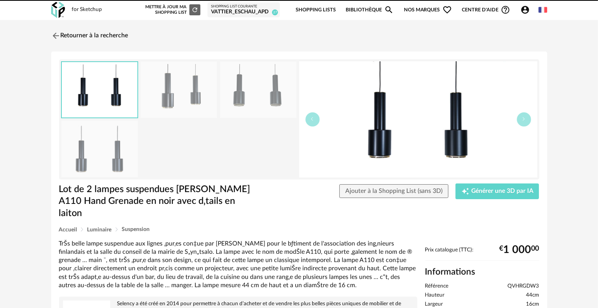
click at [57, 34] on img at bounding box center [55, 35] width 9 height 9
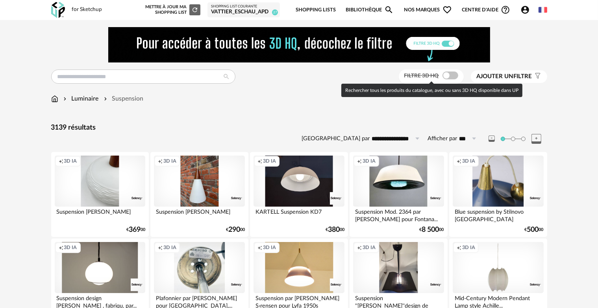
click at [443, 78] on span at bounding box center [450, 76] width 16 height 8
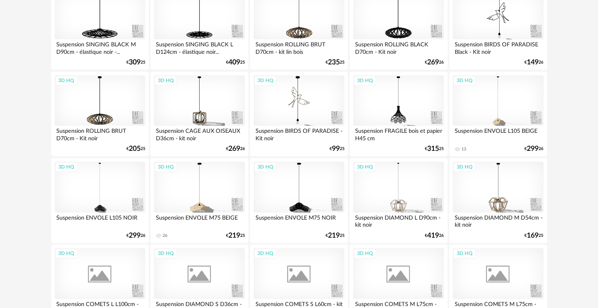
scroll to position [1613, 0]
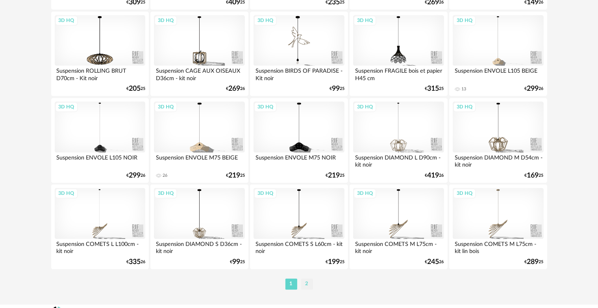
click at [307, 284] on li "2" at bounding box center [307, 284] width 12 height 11
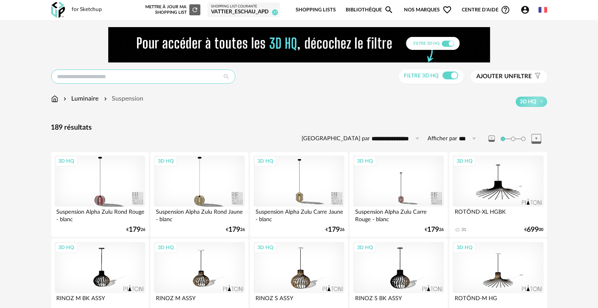
click at [140, 77] on input "text" at bounding box center [143, 77] width 184 height 14
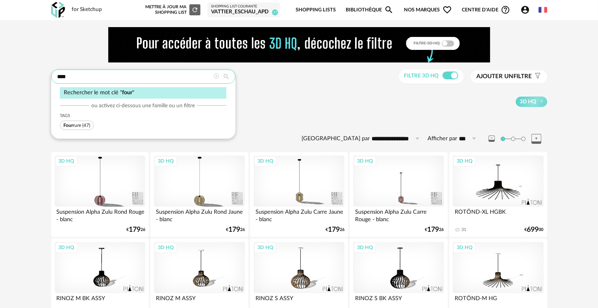
type input "****"
type input "**********"
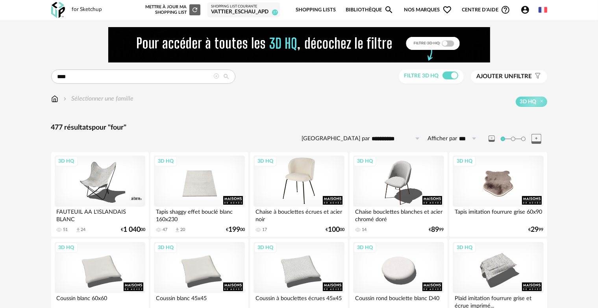
click at [303, 196] on div "3D HQ" at bounding box center [298, 181] width 91 height 51
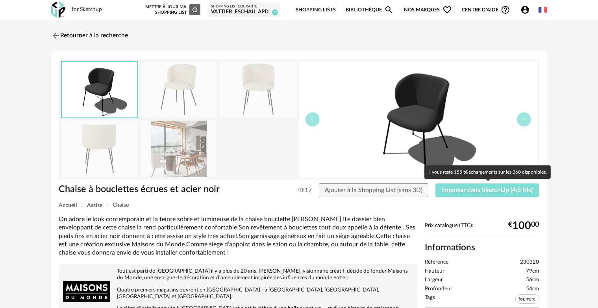
click at [470, 194] on button "Importer dans SketchUp (4,8 Mo)" at bounding box center [487, 191] width 104 height 14
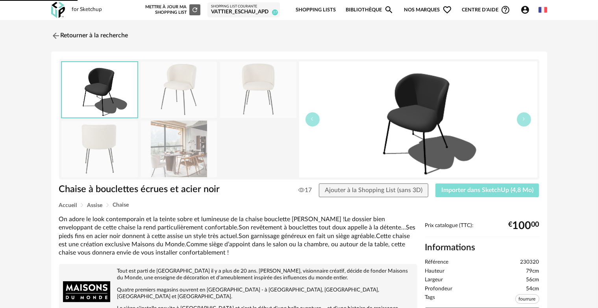
click at [435, 184] on button "Importer dans SketchUp (4,8 Mo)" at bounding box center [487, 191] width 104 height 14
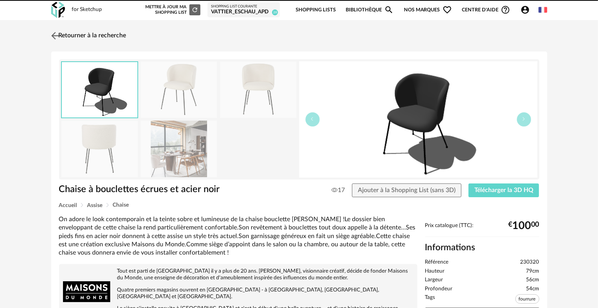
click at [54, 34] on img at bounding box center [54, 35] width 11 height 11
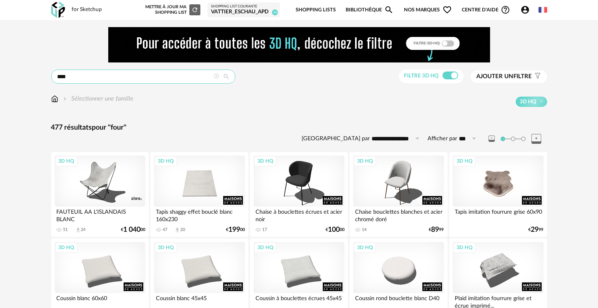
click at [177, 76] on input "****" at bounding box center [143, 77] width 184 height 14
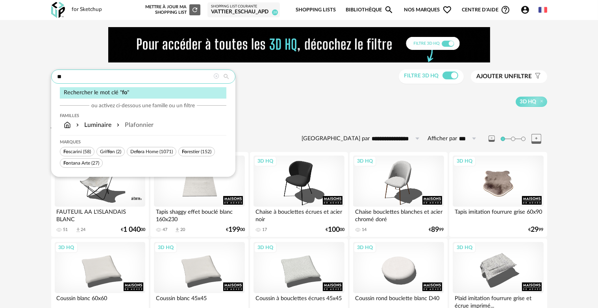
type input "*"
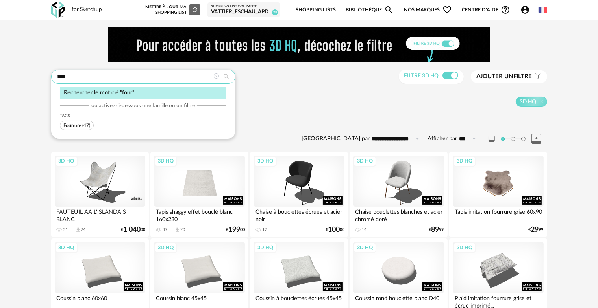
type input "****"
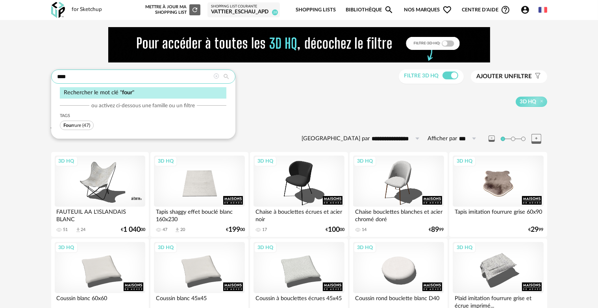
type input "**********"
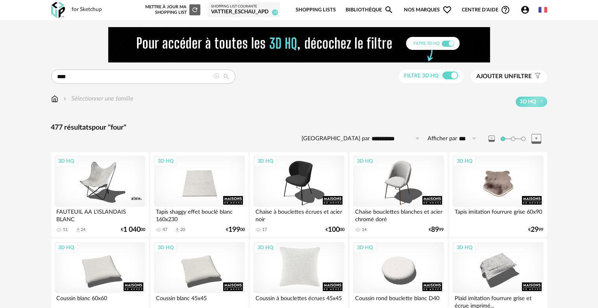
click at [304, 281] on div "3D HQ" at bounding box center [298, 267] width 91 height 51
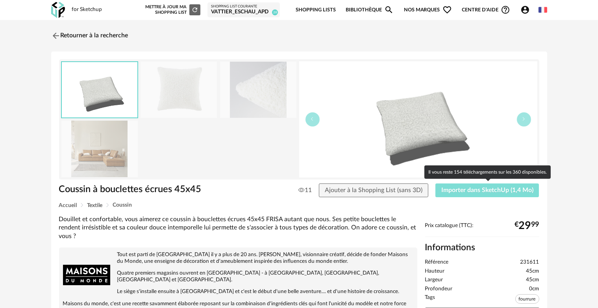
click at [453, 188] on span "Importer dans SketchUp (1,4 Mo)" at bounding box center [487, 190] width 92 height 6
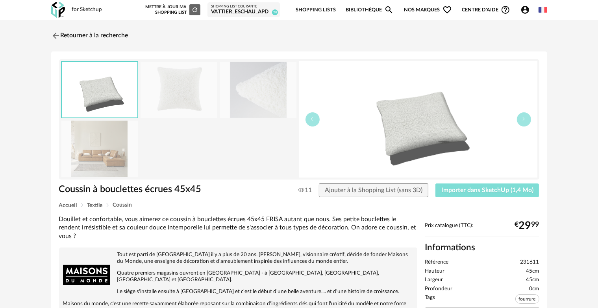
click at [435, 184] on button "Importer dans SketchUp (1,4 Mo)" at bounding box center [487, 191] width 104 height 14
click at [76, 33] on link "Retourner à la recherche" at bounding box center [87, 35] width 77 height 17
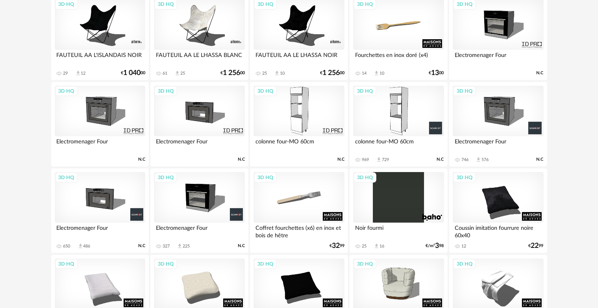
scroll to position [354, 0]
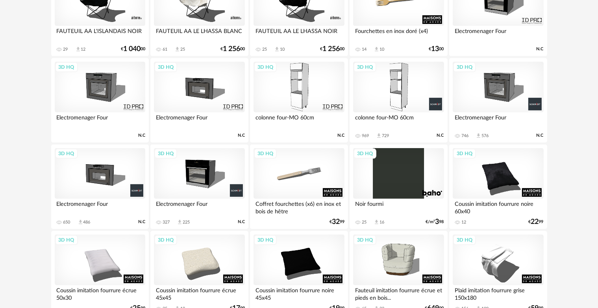
click at [301, 100] on div "3D HQ" at bounding box center [298, 87] width 91 height 51
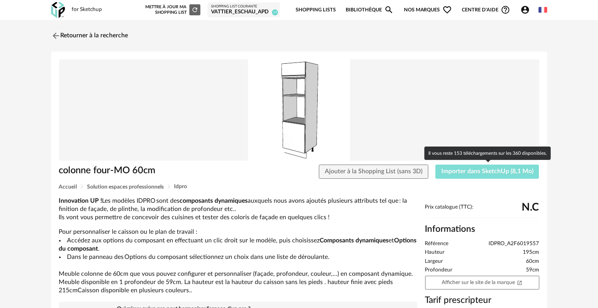
click at [453, 171] on span "Importer dans SketchUp (8,1 Mo)" at bounding box center [487, 171] width 92 height 6
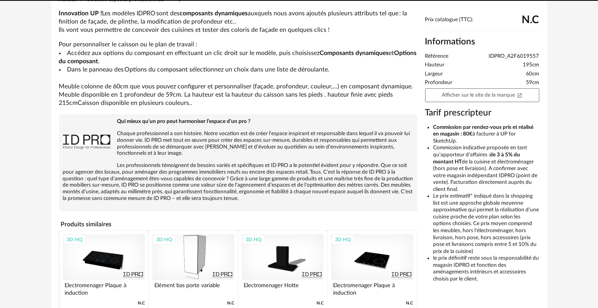
scroll to position [197, 0]
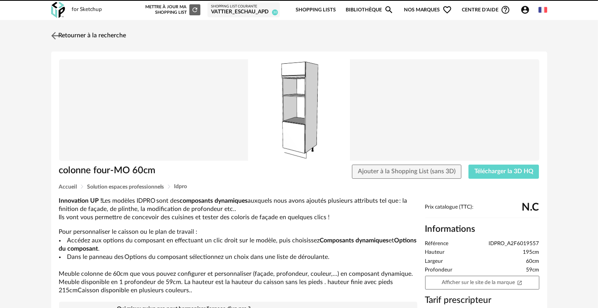
click at [56, 38] on img at bounding box center [54, 35] width 11 height 11
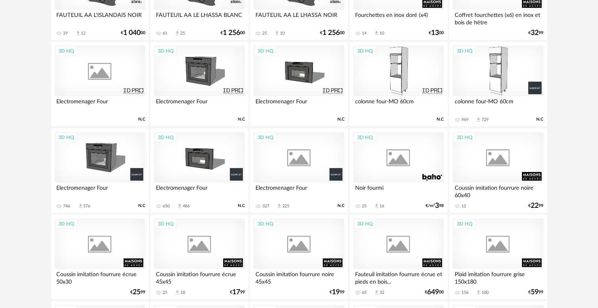
scroll to position [383, 0]
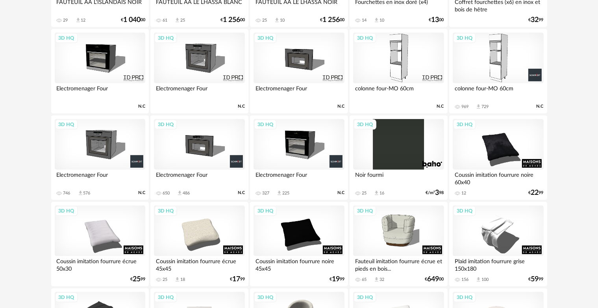
click at [102, 154] on div "3D HQ" at bounding box center [100, 144] width 91 height 51
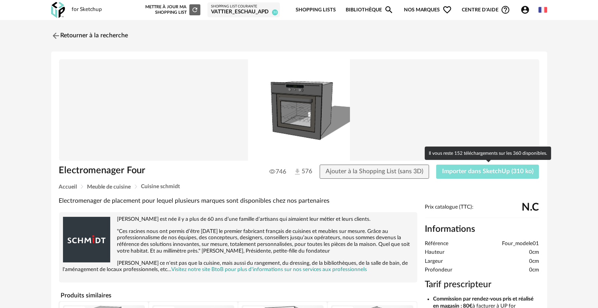
click at [474, 170] on span "Importer dans SketchUp (310 ko)" at bounding box center [487, 171] width 91 height 6
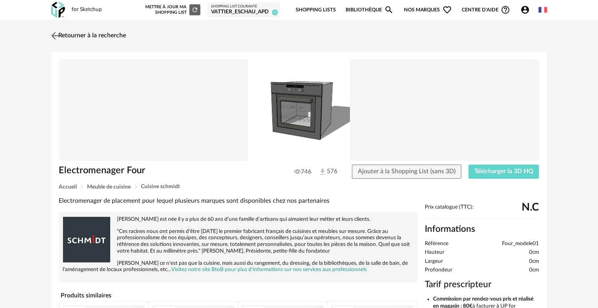
click at [56, 35] on img at bounding box center [54, 35] width 11 height 11
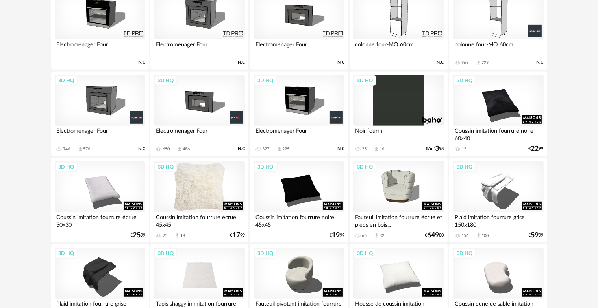
scroll to position [391, 0]
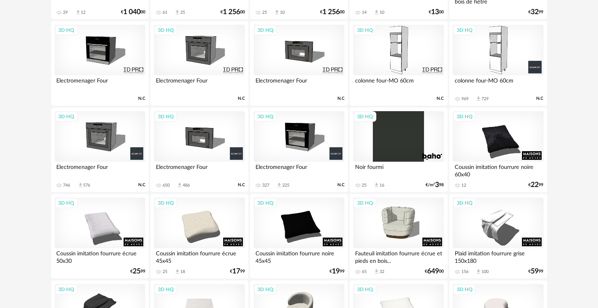
click at [296, 58] on div "3D HQ" at bounding box center [298, 50] width 91 height 51
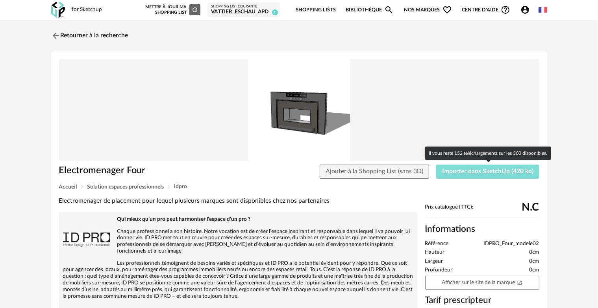
click at [453, 175] on span "Importer dans SketchUp (420 ko)" at bounding box center [487, 171] width 91 height 6
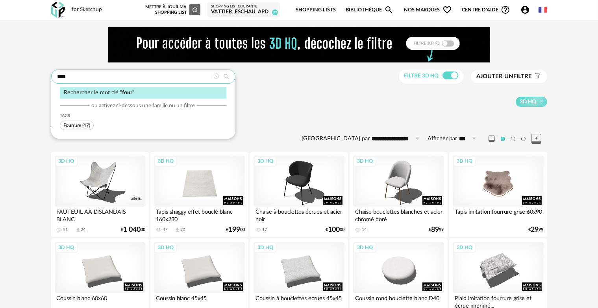
drag, startPoint x: 72, startPoint y: 77, endPoint x: 14, endPoint y: 66, distance: 59.6
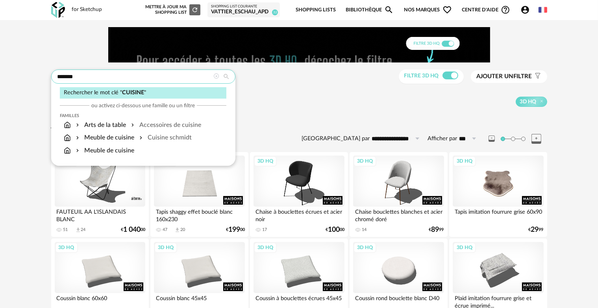
type input "*******"
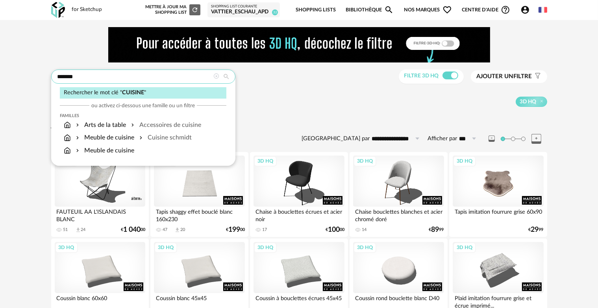
type input "**********"
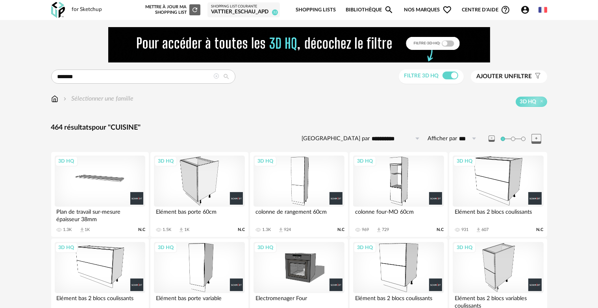
click at [206, 187] on div "3D HQ" at bounding box center [199, 181] width 91 height 51
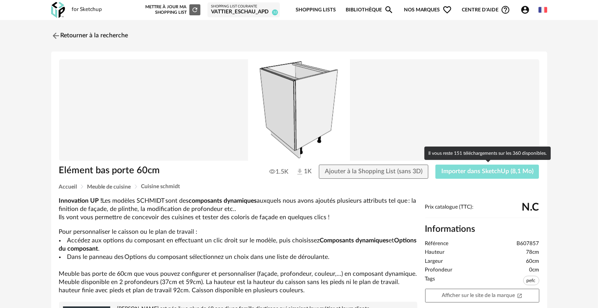
click at [473, 174] on span "Importer dans SketchUp (8,1 Mo)" at bounding box center [487, 171] width 92 height 6
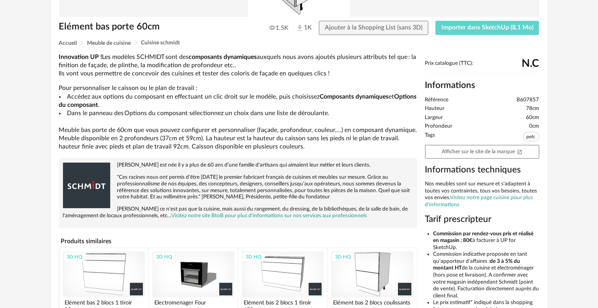
scroll to position [39, 0]
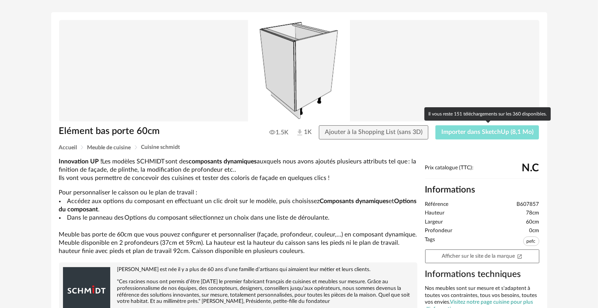
click at [469, 131] on span "Importer dans SketchUp (8,1 Mo)" at bounding box center [487, 132] width 92 height 6
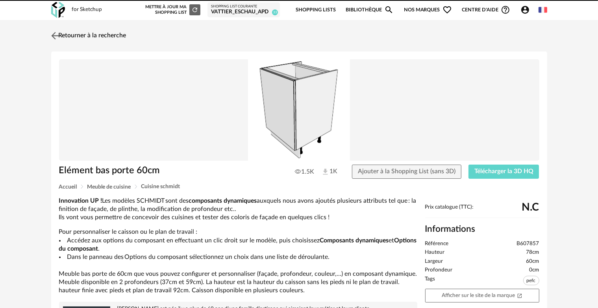
click at [70, 35] on link "Retourner à la recherche" at bounding box center [87, 35] width 77 height 17
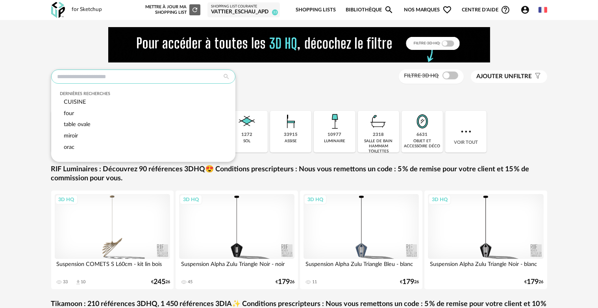
click at [153, 78] on input "text" at bounding box center [143, 77] width 184 height 14
click at [66, 104] on span "CUISINE" at bounding box center [75, 102] width 22 height 6
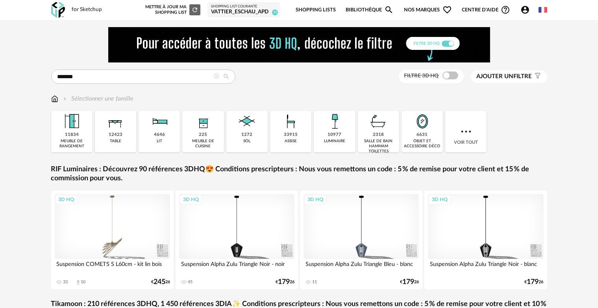
click at [567, 179] on div "******* Rechercher le mot clé " CUISINE " ou activez ci-dessous une famille ou …" at bounding box center [299, 234] width 598 height 429
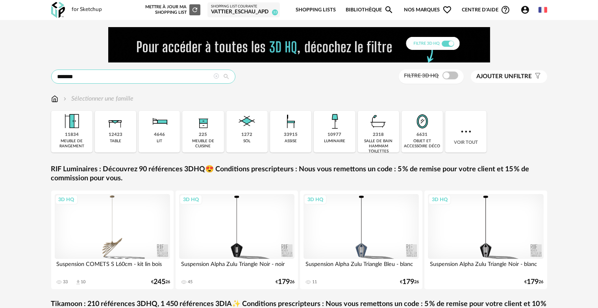
click at [141, 79] on input "*******" at bounding box center [143, 77] width 184 height 14
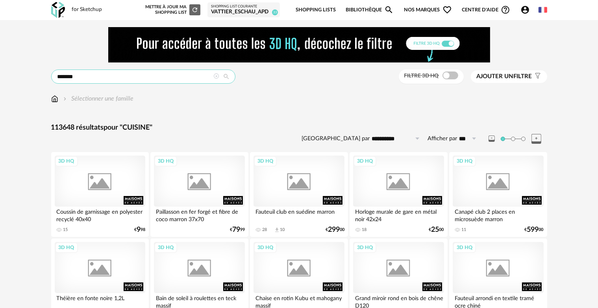
type input "*******"
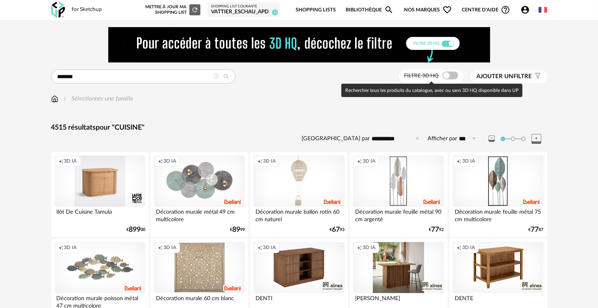
click at [445, 74] on span at bounding box center [450, 76] width 16 height 8
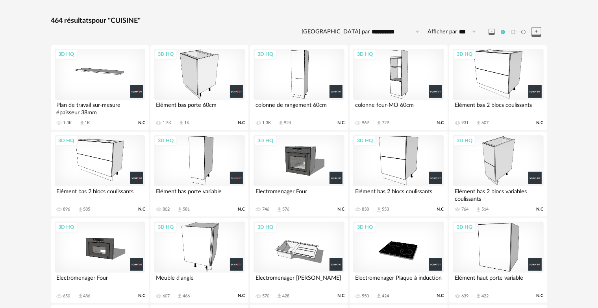
scroll to position [118, 0]
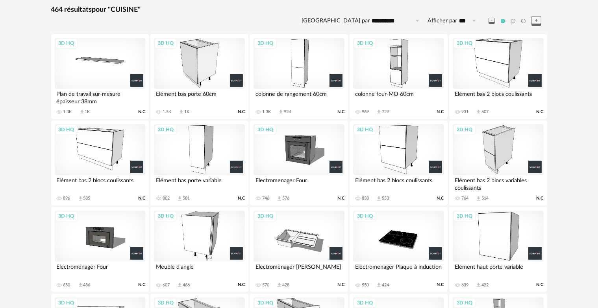
click at [207, 162] on div "3D HQ" at bounding box center [199, 149] width 91 height 51
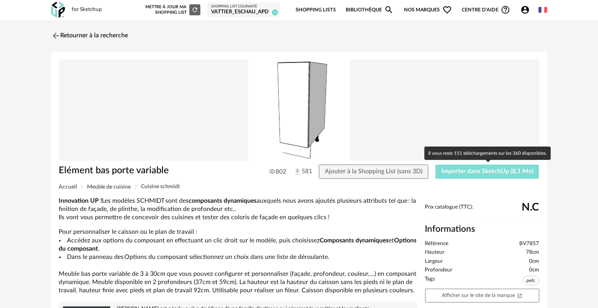
click at [482, 172] on span "Importer dans SketchUp (8,1 Mo)" at bounding box center [487, 171] width 92 height 6
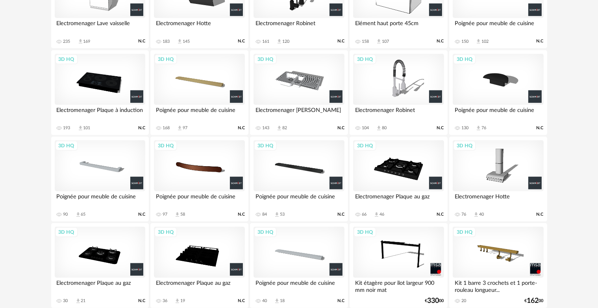
scroll to position [826, 0]
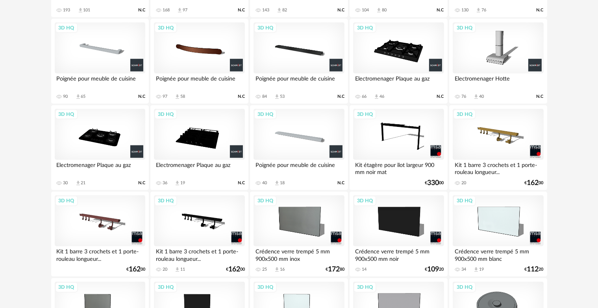
click at [508, 226] on div "3D HQ" at bounding box center [498, 221] width 91 height 51
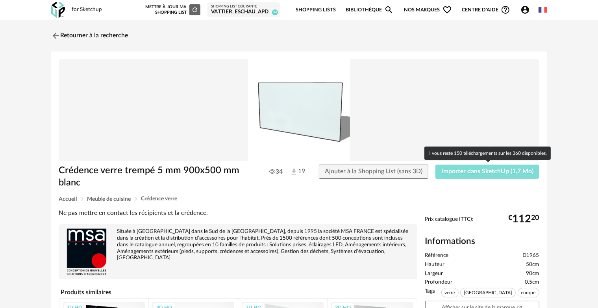
click at [455, 172] on span "Importer dans SketchUp (1,7 Mo)" at bounding box center [487, 171] width 92 height 6
click at [442, 172] on span "Importer dans SketchUp (1,7 Mo)" at bounding box center [487, 171] width 92 height 6
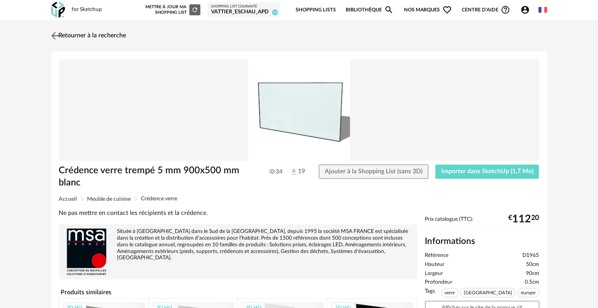
click at [60, 34] on img at bounding box center [54, 35] width 11 height 11
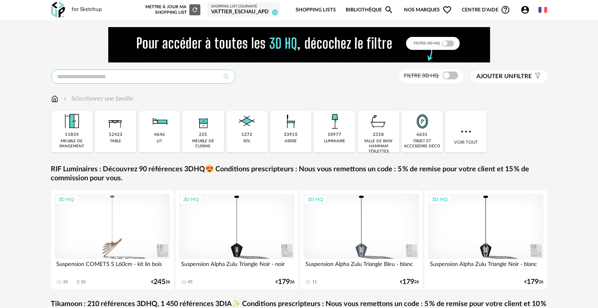
click at [115, 82] on input "text" at bounding box center [143, 77] width 184 height 14
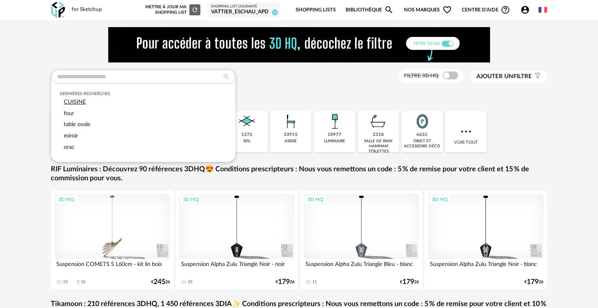
click at [73, 104] on span "CUISINE" at bounding box center [75, 102] width 22 height 6
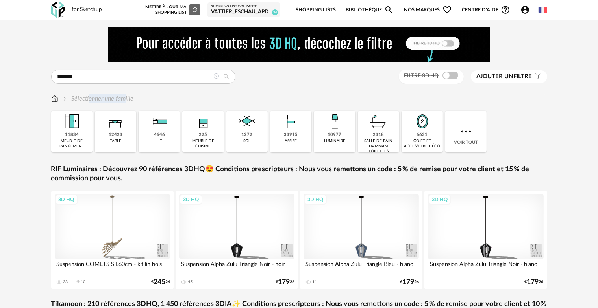
click at [73, 104] on div "Sélectionner une famille" at bounding box center [299, 102] width 496 height 17
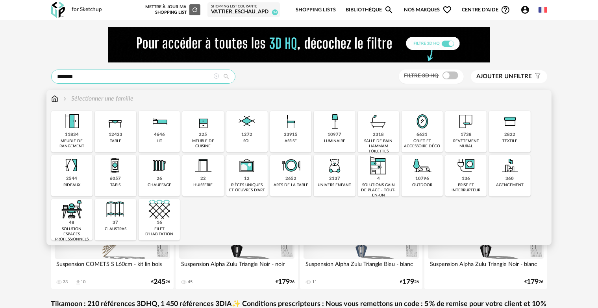
click at [93, 72] on input "*******" at bounding box center [143, 77] width 184 height 14
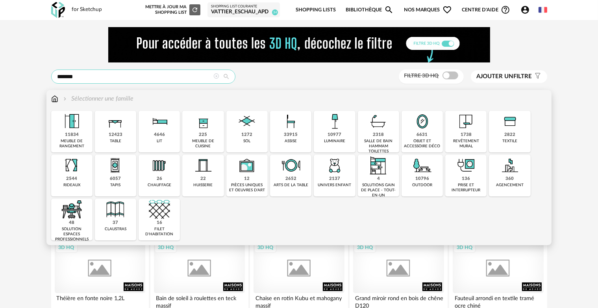
type input "*******"
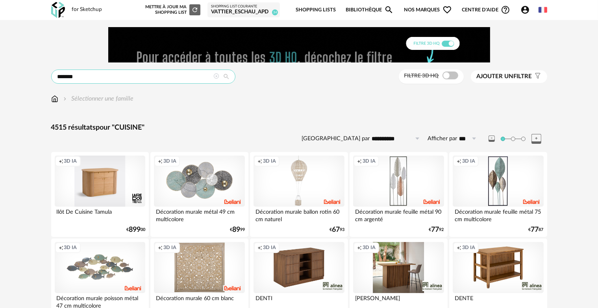
click at [112, 77] on input "*******" at bounding box center [143, 77] width 184 height 14
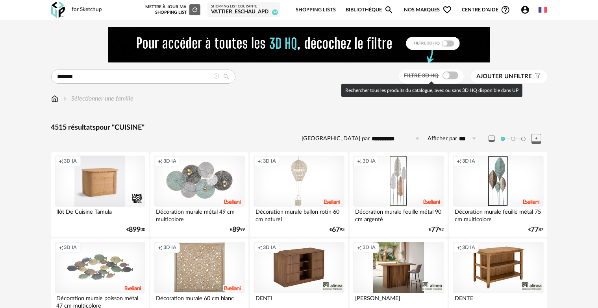
click at [445, 78] on span at bounding box center [450, 76] width 16 height 8
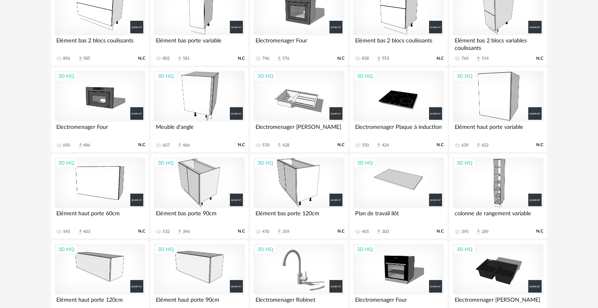
scroll to position [275, 0]
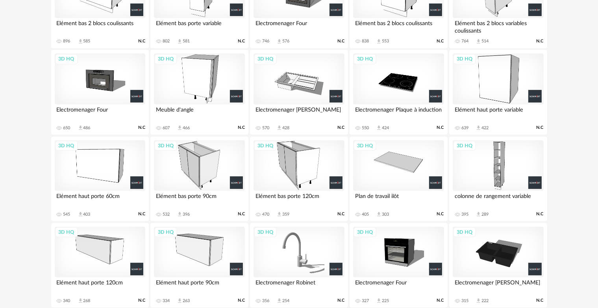
click at [214, 82] on div "3D HQ" at bounding box center [199, 79] width 91 height 51
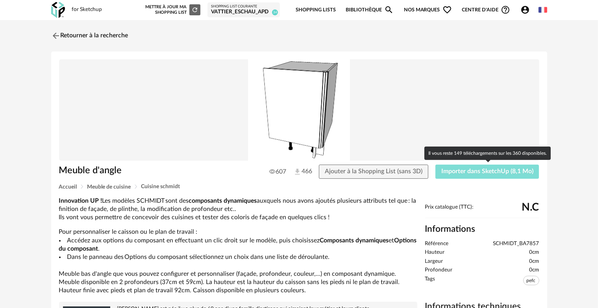
click at [495, 170] on span "Importer dans SketchUp (8,1 Mo)" at bounding box center [487, 171] width 92 height 6
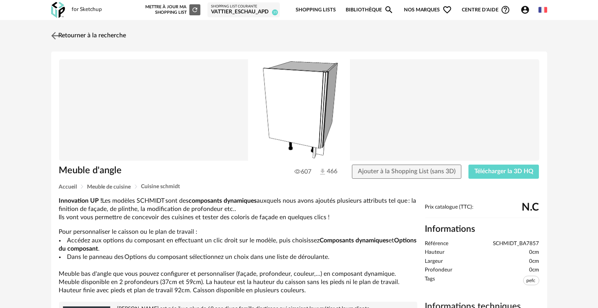
click at [52, 33] on img at bounding box center [54, 35] width 11 height 11
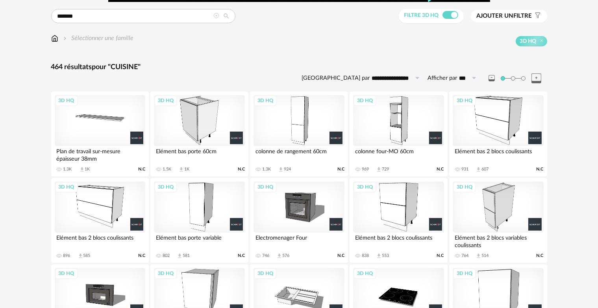
scroll to position [100, 0]
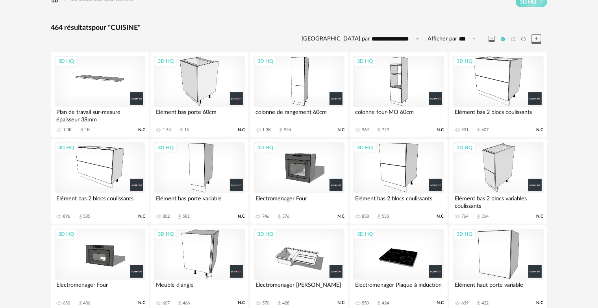
click at [104, 157] on div "3D HQ" at bounding box center [100, 167] width 91 height 51
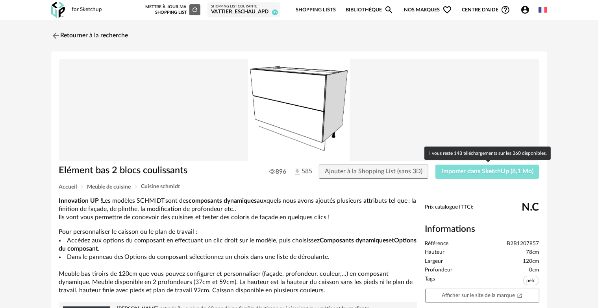
click at [496, 168] on span "Importer dans SketchUp (8,1 Mo)" at bounding box center [487, 171] width 92 height 6
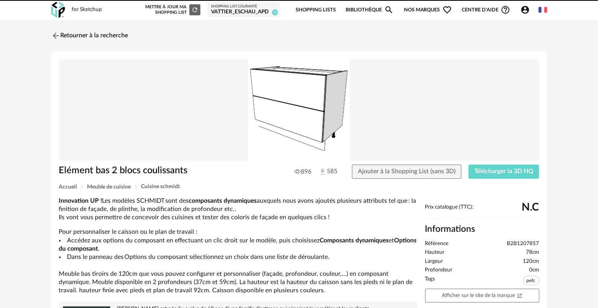
click at [56, 38] on img at bounding box center [55, 35] width 9 height 9
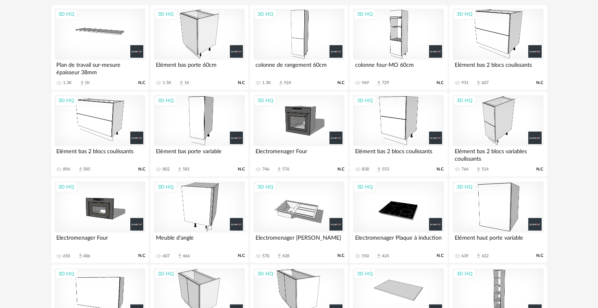
scroll to position [131, 0]
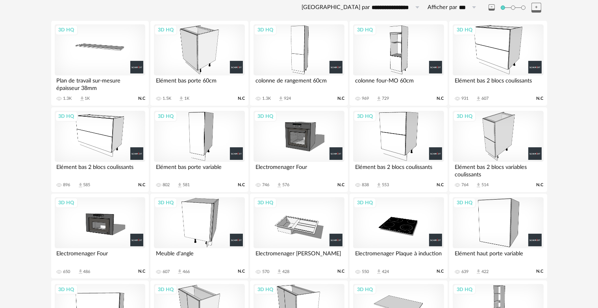
click at [493, 61] on div "3D HQ" at bounding box center [498, 49] width 91 height 51
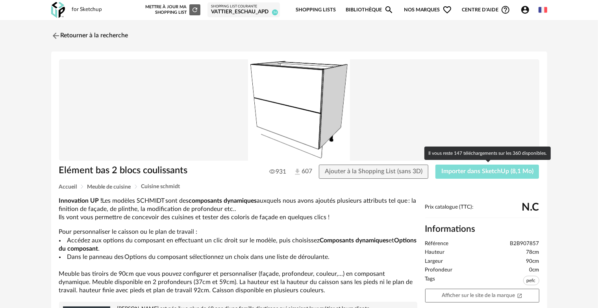
click at [466, 171] on span "Importer dans SketchUp (8,1 Mo)" at bounding box center [487, 171] width 92 height 6
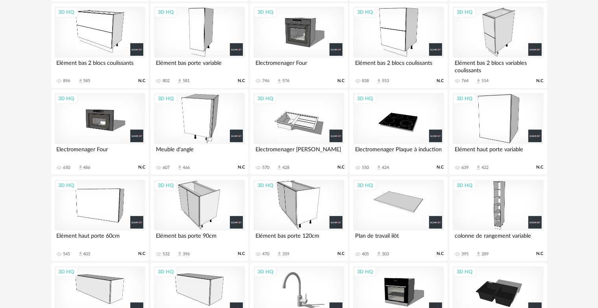
scroll to position [242, 0]
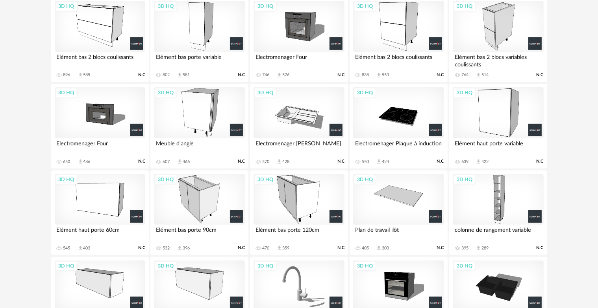
click at [277, 203] on div "3D HQ" at bounding box center [298, 199] width 91 height 51
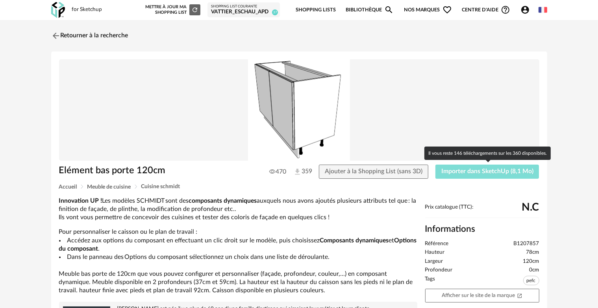
click at [474, 175] on button "Importer dans SketchUp (8,1 Mo)" at bounding box center [487, 172] width 104 height 14
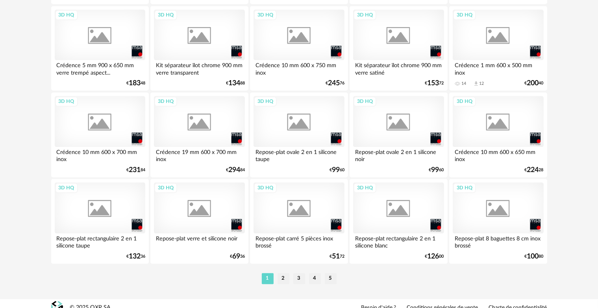
scroll to position [1627, 0]
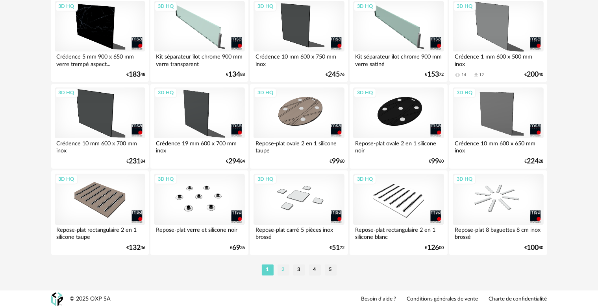
click at [282, 269] on li "2" at bounding box center [283, 270] width 12 height 11
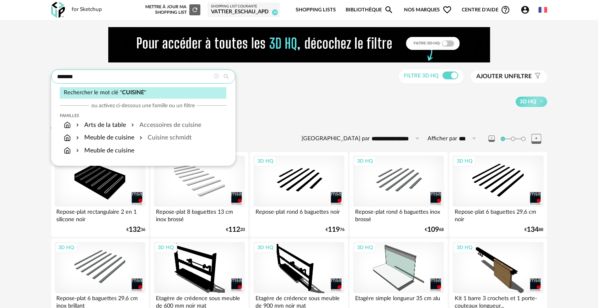
drag, startPoint x: 121, startPoint y: 77, endPoint x: 22, endPoint y: 76, distance: 98.4
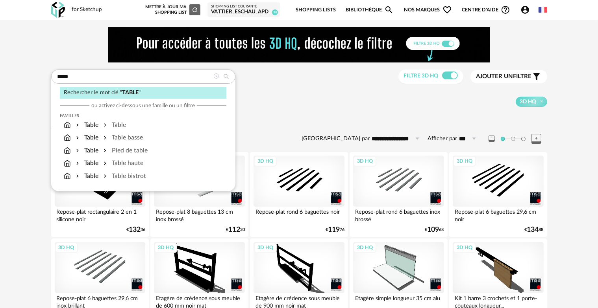
type input "*****"
type input "**********"
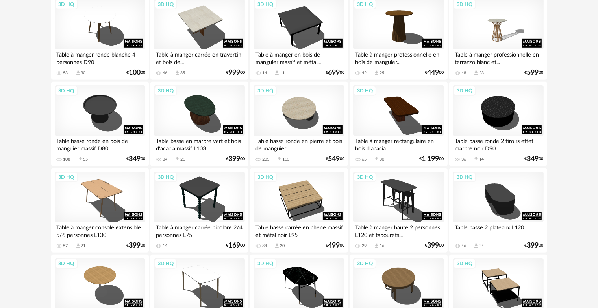
scroll to position [512, 0]
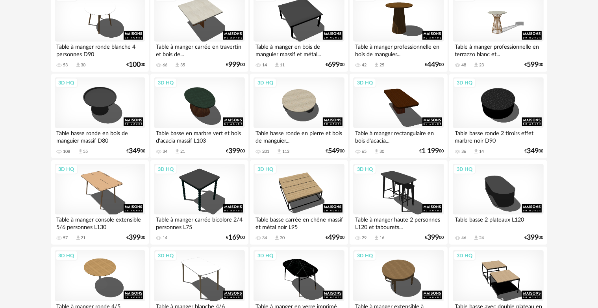
drag, startPoint x: 92, startPoint y: 198, endPoint x: 89, endPoint y: 228, distance: 30.4
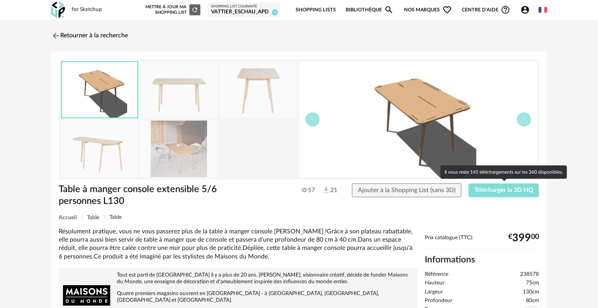
click at [497, 189] on span "Télécharger la 3D HQ" at bounding box center [503, 190] width 59 height 6
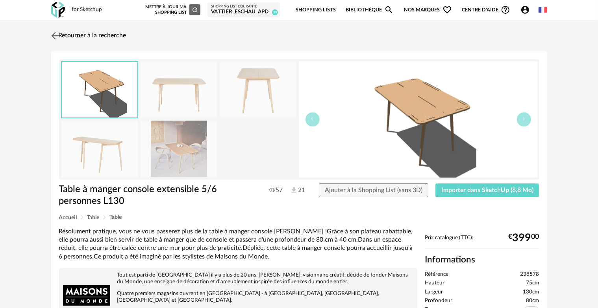
click at [54, 35] on img at bounding box center [54, 35] width 11 height 11
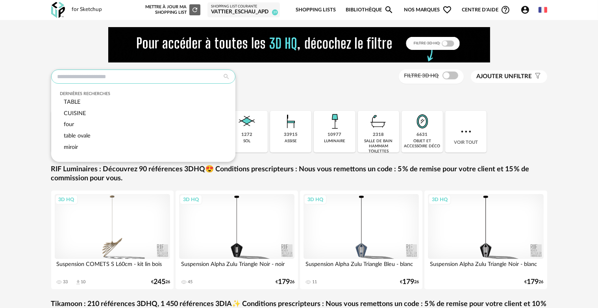
click at [127, 83] on input "text" at bounding box center [143, 77] width 184 height 14
click at [77, 102] on span "TABLE" at bounding box center [72, 102] width 17 height 6
type input "*****"
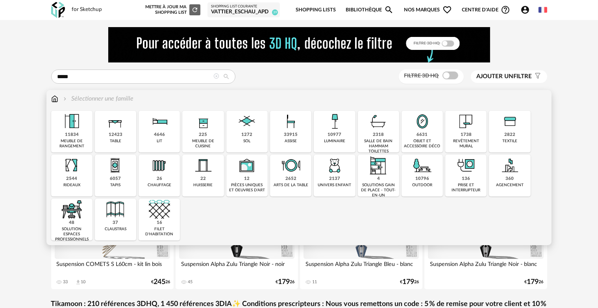
click at [120, 131] on img at bounding box center [115, 121] width 21 height 21
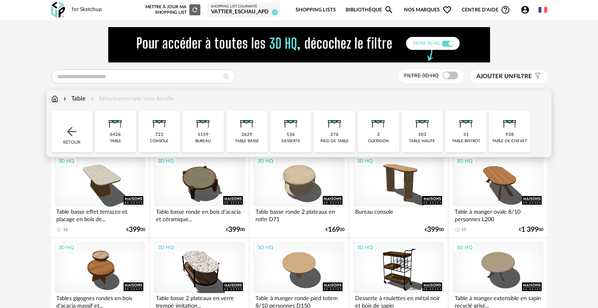
click at [114, 140] on div "table" at bounding box center [115, 141] width 11 height 5
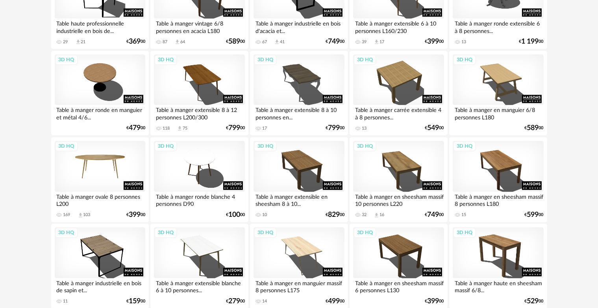
scroll to position [1627, 0]
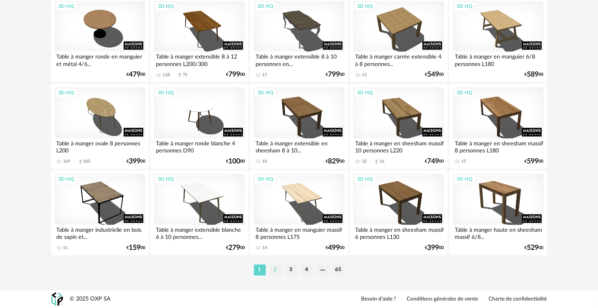
click at [276, 270] on li "2" at bounding box center [276, 270] width 12 height 11
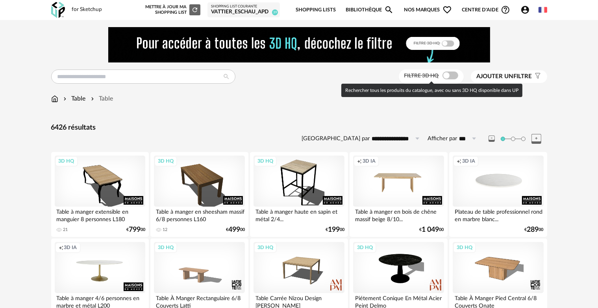
click at [447, 74] on span at bounding box center [450, 76] width 16 height 8
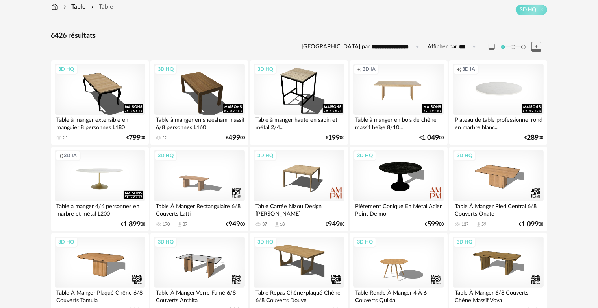
scroll to position [118, 0]
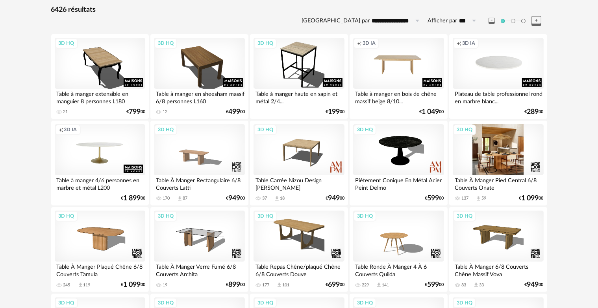
click at [490, 158] on div "3D HQ" at bounding box center [498, 149] width 91 height 51
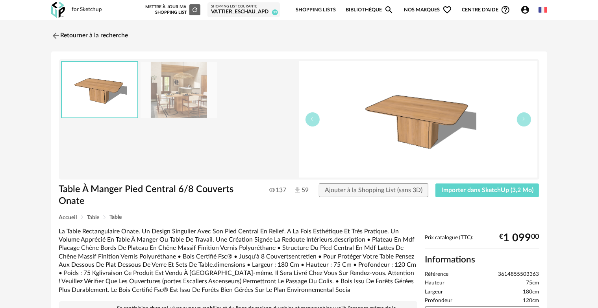
click at [482, 198] on div "Table À Manger Pied Central 6/8 Couverts Onate 137 59 Ajouter à la Shopping Lis…" at bounding box center [299, 199] width 488 height 31
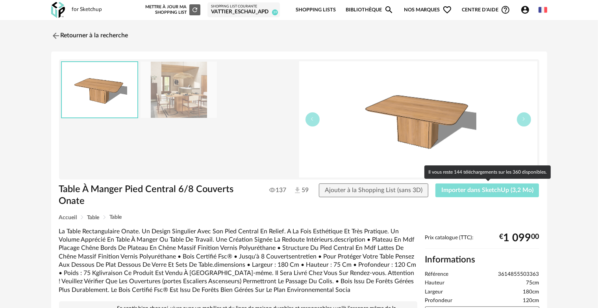
click at [485, 186] on button "Importer dans SketchUp (3,2 Mo)" at bounding box center [487, 191] width 104 height 14
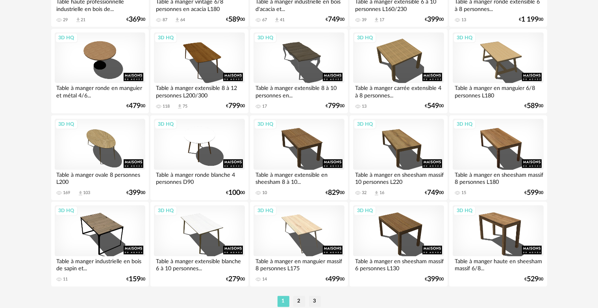
scroll to position [1627, 0]
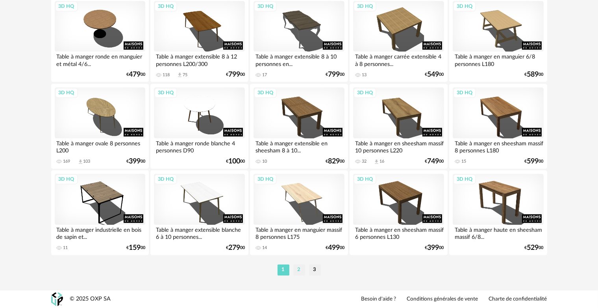
click at [297, 270] on li "2" at bounding box center [299, 270] width 12 height 11
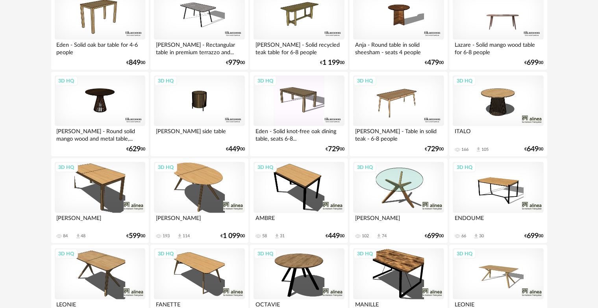
scroll to position [630, 0]
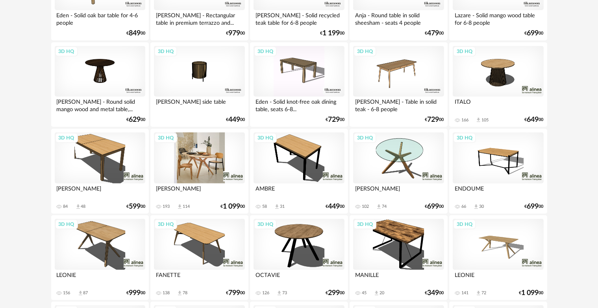
click at [214, 175] on div "3D HQ" at bounding box center [199, 158] width 91 height 51
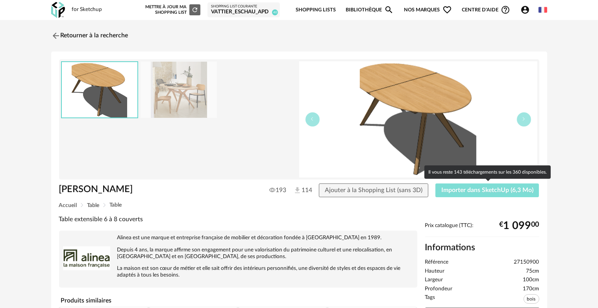
click at [487, 195] on button "Importer dans SketchUp (6,3 Mo)" at bounding box center [487, 191] width 104 height 14
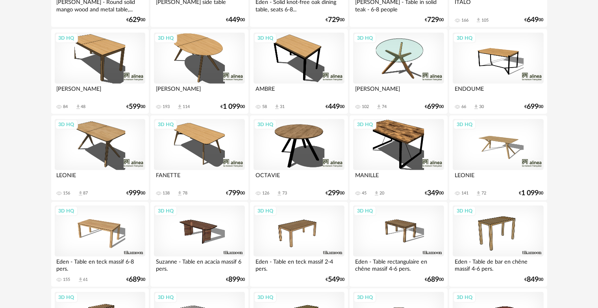
scroll to position [755, 0]
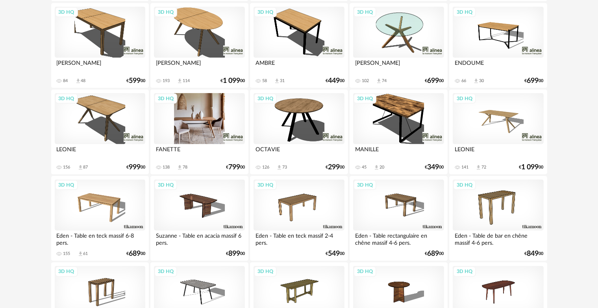
click at [217, 127] on div "3D HQ" at bounding box center [199, 118] width 91 height 51
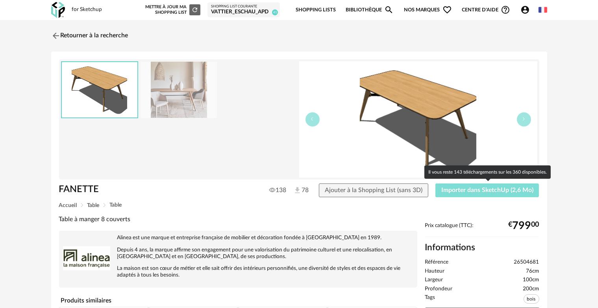
click at [480, 195] on button "Importer dans SketchUp (2,6 Mo)" at bounding box center [487, 191] width 104 height 14
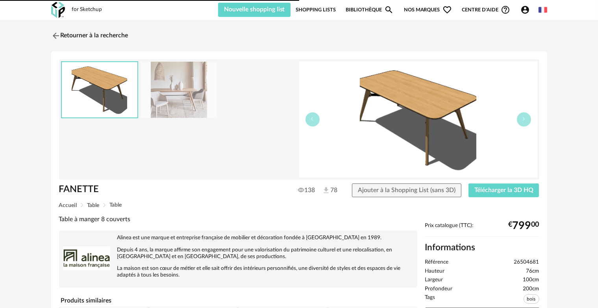
click at [55, 36] on img at bounding box center [55, 35] width 9 height 9
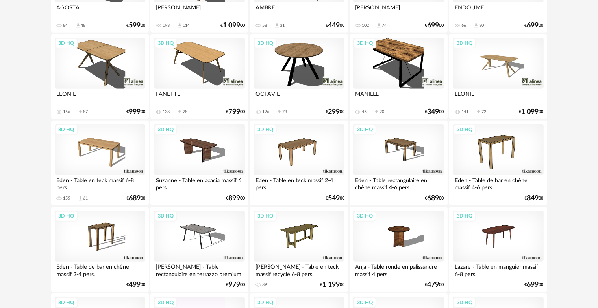
scroll to position [816, 0]
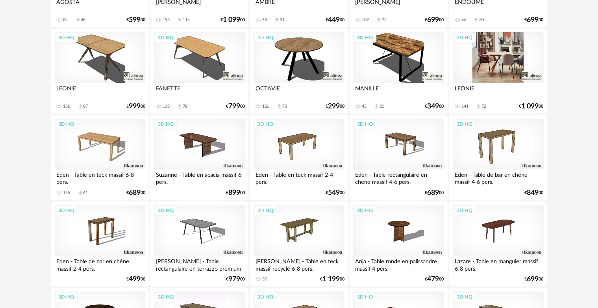
click at [504, 62] on div "3D HQ" at bounding box center [498, 57] width 91 height 51
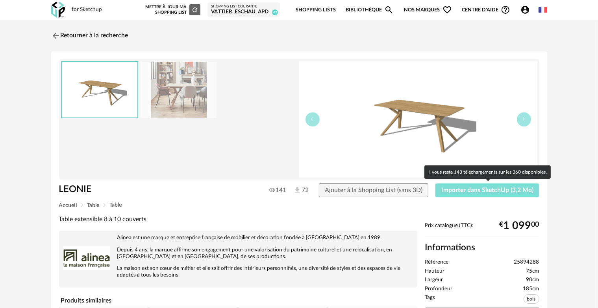
click at [485, 196] on button "Importer dans SketchUp (3,2 Mo)" at bounding box center [487, 191] width 104 height 14
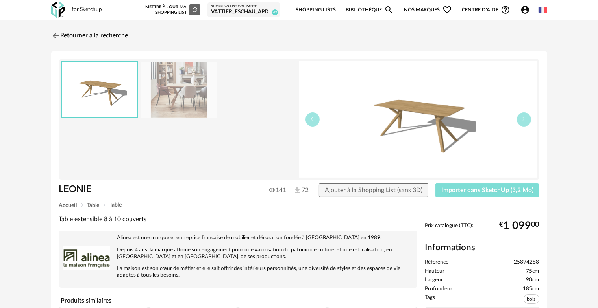
click at [435, 184] on button "Importer dans SketchUp (3,2 Mo)" at bounding box center [487, 191] width 104 height 14
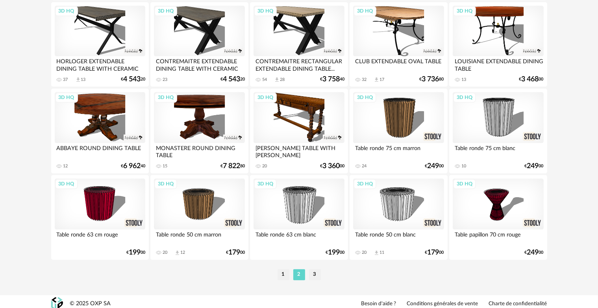
scroll to position [1627, 0]
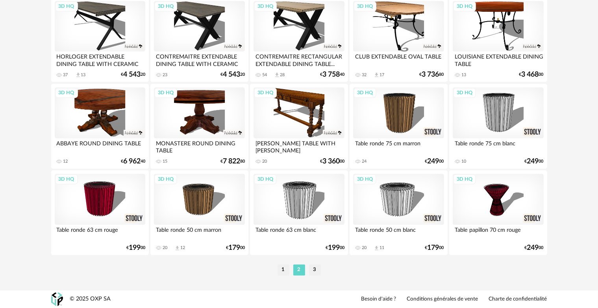
click at [312, 272] on li "3" at bounding box center [315, 270] width 12 height 11
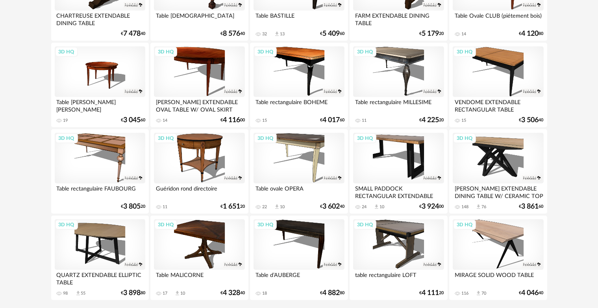
scroll to position [501, 0]
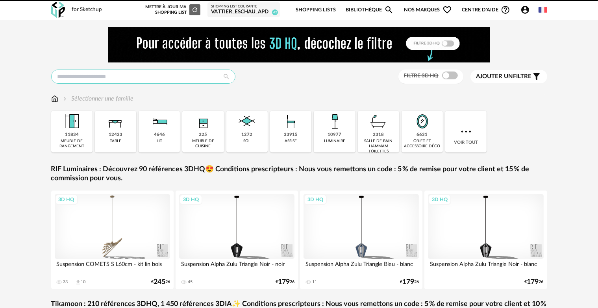
click at [92, 74] on input "text" at bounding box center [143, 77] width 184 height 14
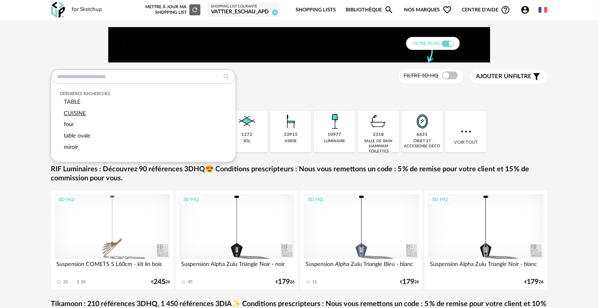
click at [91, 111] on div "CUISINE" at bounding box center [143, 113] width 166 height 11
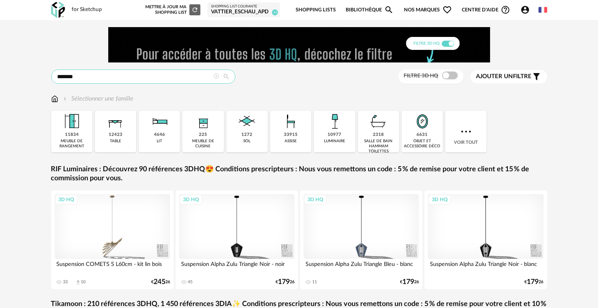
click at [70, 76] on input "*******" at bounding box center [143, 77] width 184 height 14
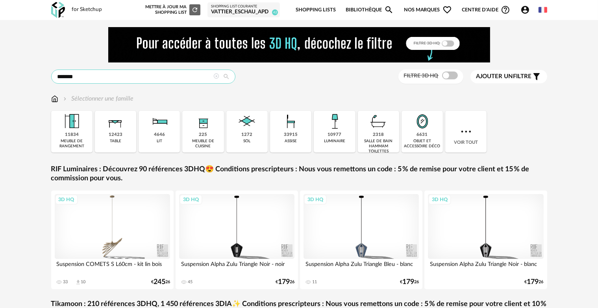
click at [84, 77] on input "*******" at bounding box center [143, 77] width 184 height 14
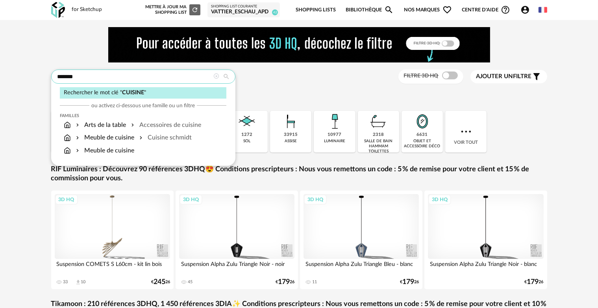
type input "*******"
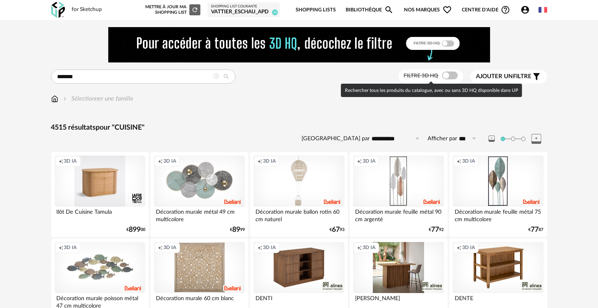
click at [442, 76] on span at bounding box center [450, 76] width 16 height 8
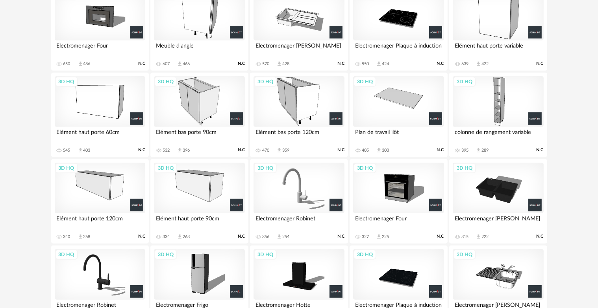
scroll to position [393, 0]
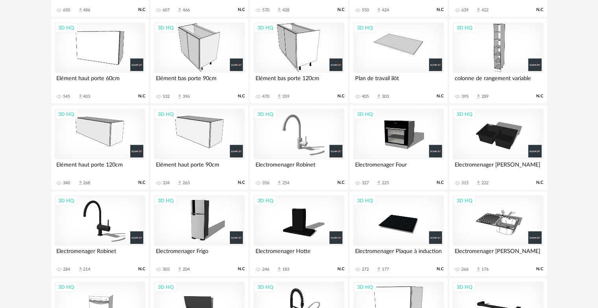
click at [105, 235] on div "3D HQ" at bounding box center [100, 221] width 91 height 51
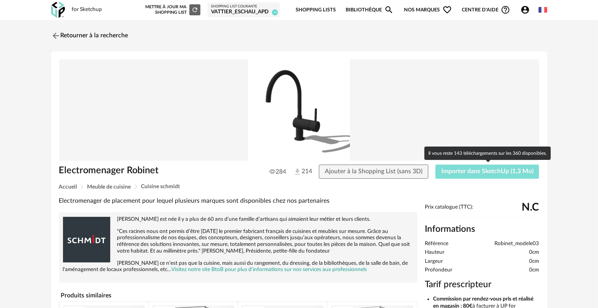
click at [479, 169] on span "Importer dans SketchUp (1,3 Mo)" at bounding box center [487, 171] width 92 height 6
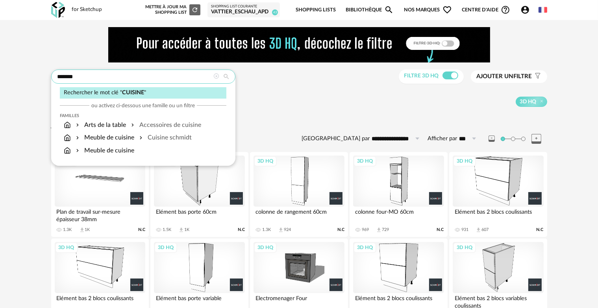
drag, startPoint x: 184, startPoint y: 78, endPoint x: 0, endPoint y: 76, distance: 184.2
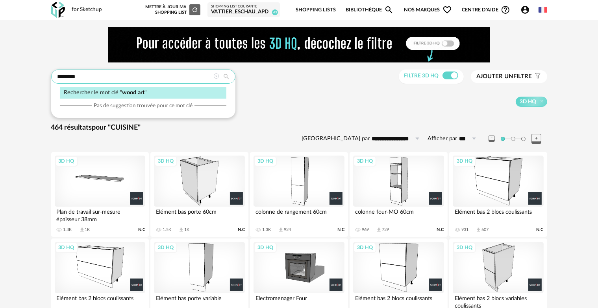
type input "********"
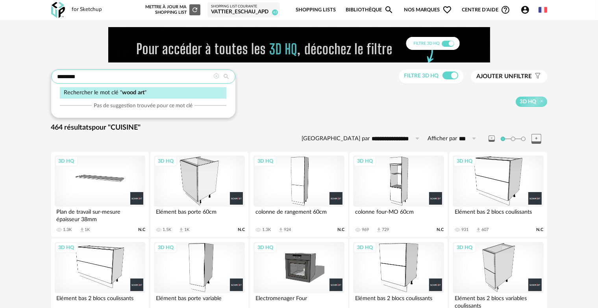
type input "**********"
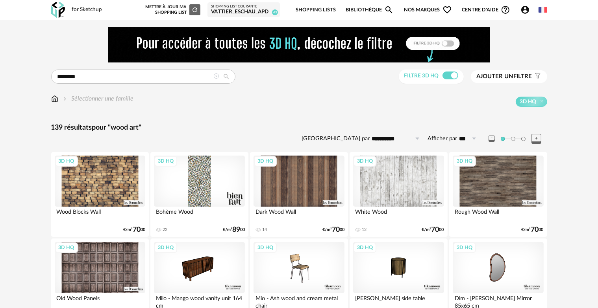
click at [494, 76] on span "Ajouter un" at bounding box center [495, 77] width 37 height 6
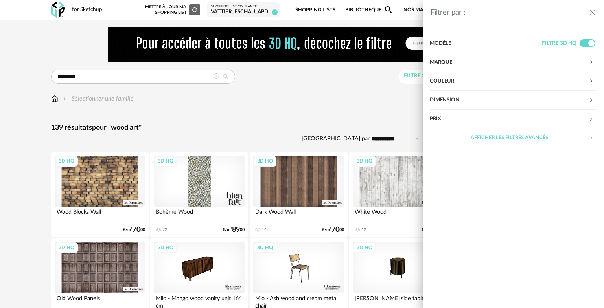
click at [444, 61] on div "Marque" at bounding box center [509, 62] width 159 height 19
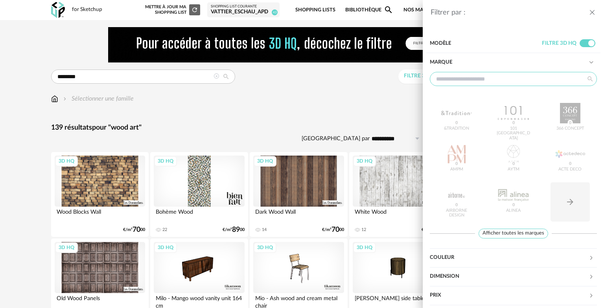
click at [462, 85] on input "text" at bounding box center [513, 79] width 167 height 14
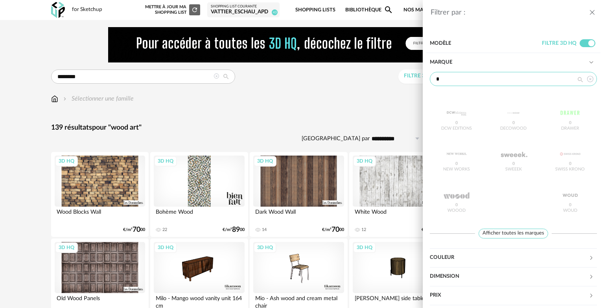
type input "*"
click at [398, 123] on div "Filtrer par : Modèle Filtre 3D HQ Marque * DCW Editions 0 Decowood 0 Drawer 0 N…" at bounding box center [302, 154] width 604 height 308
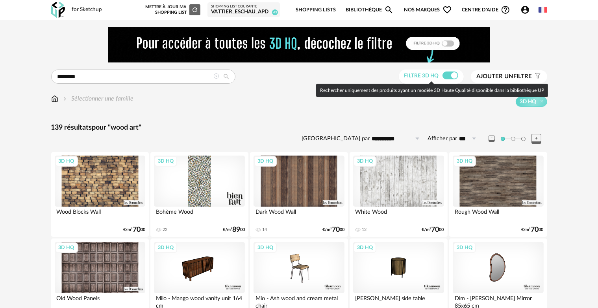
click at [451, 75] on span at bounding box center [450, 76] width 16 height 8
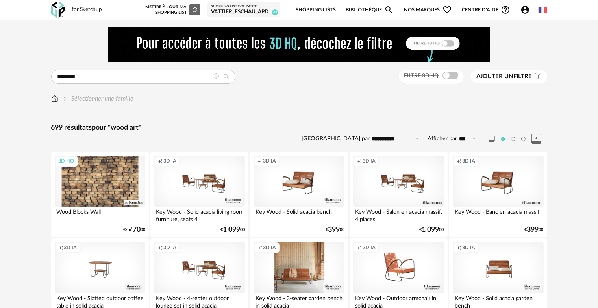
click at [519, 74] on span "Ajouter un filtre" at bounding box center [504, 77] width 55 height 8
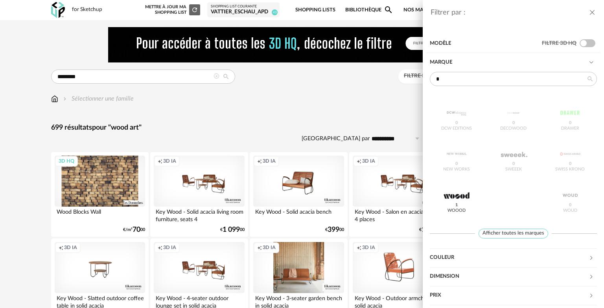
click at [393, 111] on div "Filtrer par : Modèle Filtre 3D HQ Marque * DCW Editions 0 Decowood 0 Drawer 0 N…" at bounding box center [302, 154] width 604 height 308
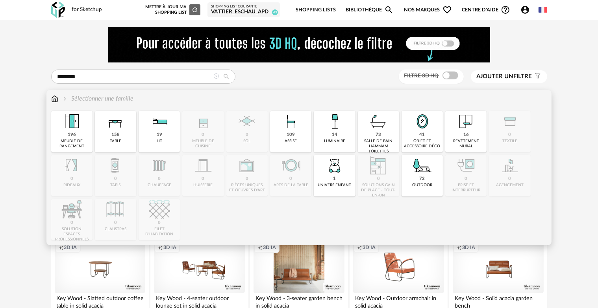
click at [52, 99] on img at bounding box center [54, 98] width 7 height 9
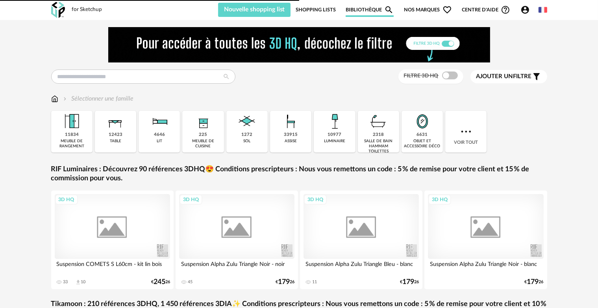
click at [526, 76] on span "Ajouter un filtre" at bounding box center [503, 77] width 55 height 8
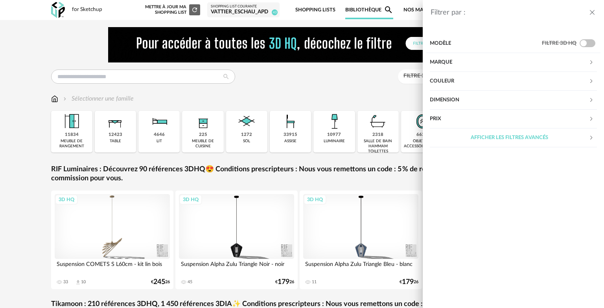
click at [458, 63] on div "Marque" at bounding box center [509, 62] width 159 height 19
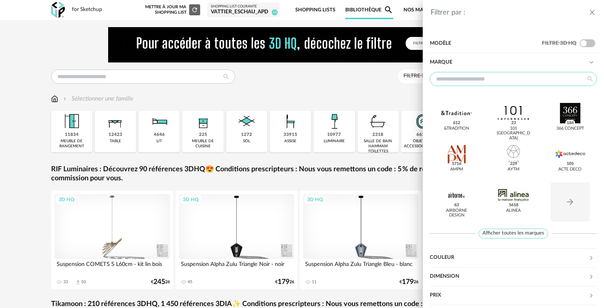
click at [474, 78] on input "text" at bounding box center [513, 79] width 167 height 14
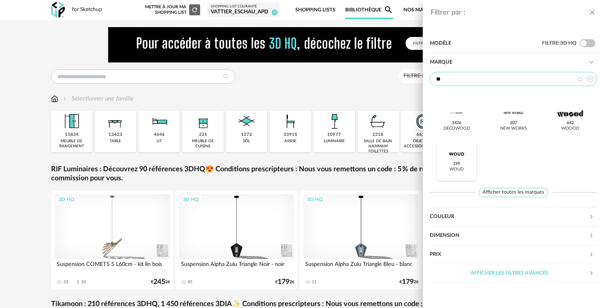
type input "**"
click at [457, 156] on div at bounding box center [456, 154] width 31 height 20
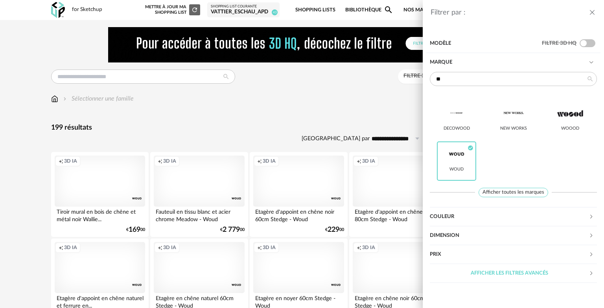
click at [285, 127] on div "Filtrer par : Modèle Filtre 3D HQ Marque ** Decowood New Works WOOOD Woud Check…" at bounding box center [302, 154] width 604 height 308
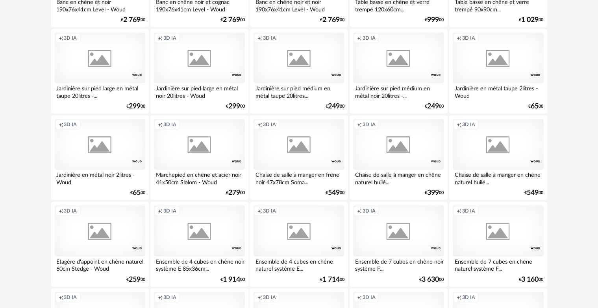
scroll to position [551, 0]
